Goal: Information Seeking & Learning: Understand process/instructions

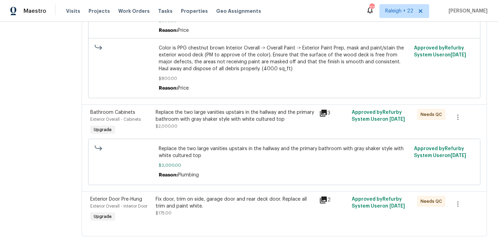
scroll to position [999, 0]
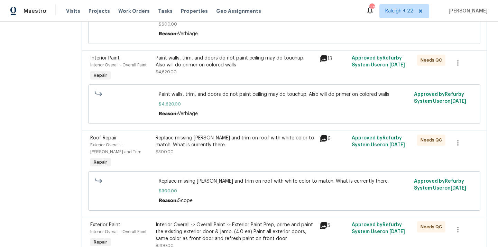
click at [212, 145] on div "Replace missing [PERSON_NAME] and trim on roof with white color to match. What …" at bounding box center [236, 145] width 160 height 21
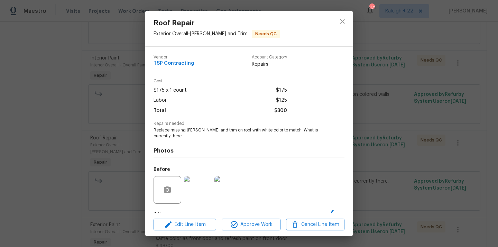
scroll to position [43, 0]
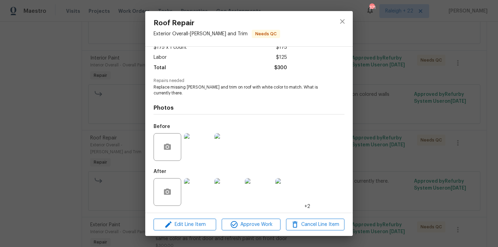
click at [205, 197] on img at bounding box center [198, 192] width 28 height 28
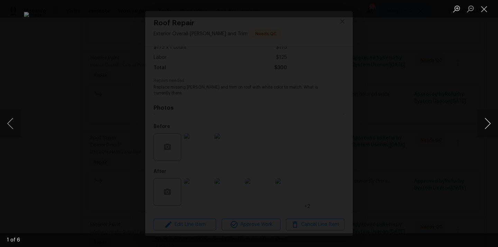
click at [492, 121] on button "Next image" at bounding box center [488, 124] width 21 height 28
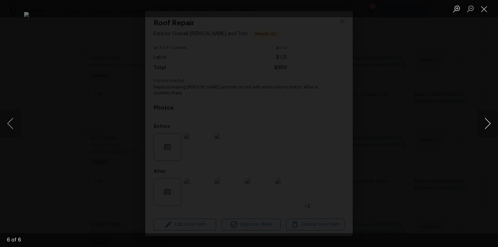
click at [492, 121] on button "Next image" at bounding box center [488, 124] width 21 height 28
click at [488, 124] on button "Next image" at bounding box center [488, 124] width 21 height 28
click at [485, 123] on button "Next image" at bounding box center [488, 124] width 21 height 28
click at [485, 127] on button "Next image" at bounding box center [488, 124] width 21 height 28
click at [492, 122] on button "Next image" at bounding box center [488, 124] width 21 height 28
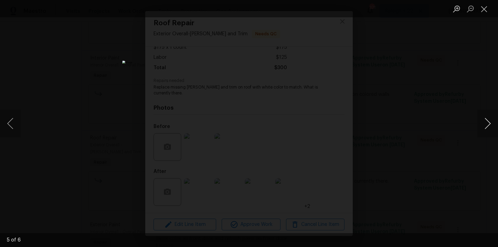
click at [485, 124] on button "Next image" at bounding box center [488, 124] width 21 height 28
click at [485, 8] on button "Close lightbox" at bounding box center [485, 9] width 14 height 12
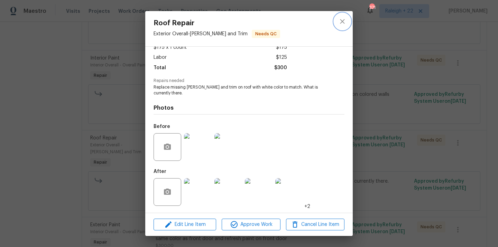
click at [342, 19] on icon "close" at bounding box center [343, 21] width 8 height 8
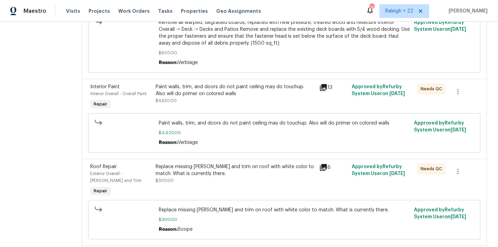
scroll to position [969, 0]
